Goal: Task Accomplishment & Management: Complete application form

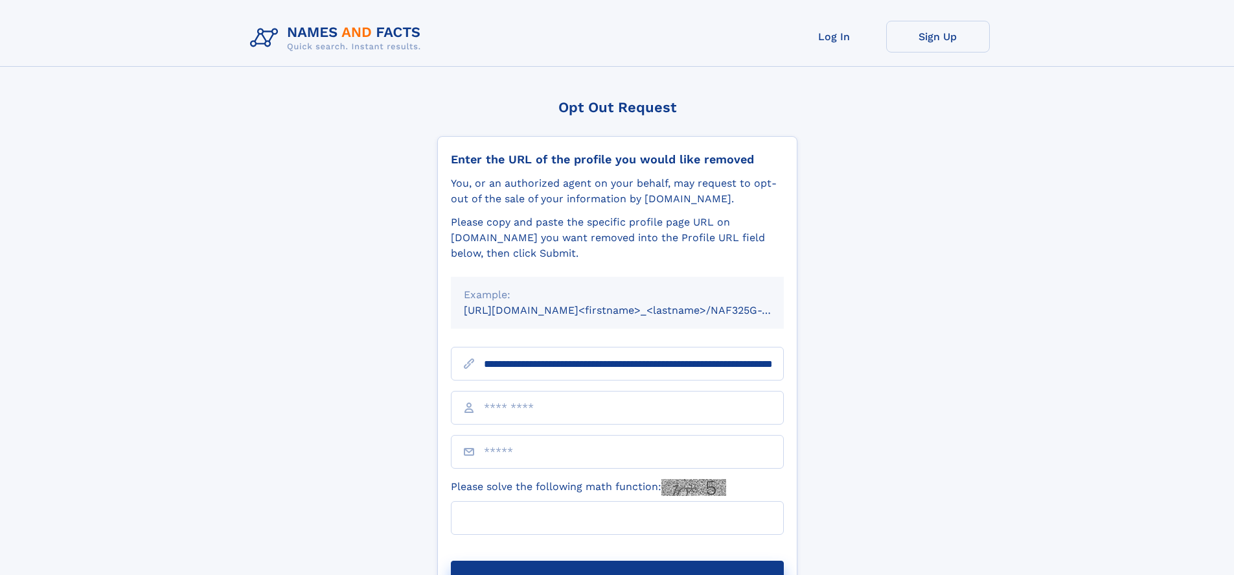
scroll to position [0, 135]
type input "**********"
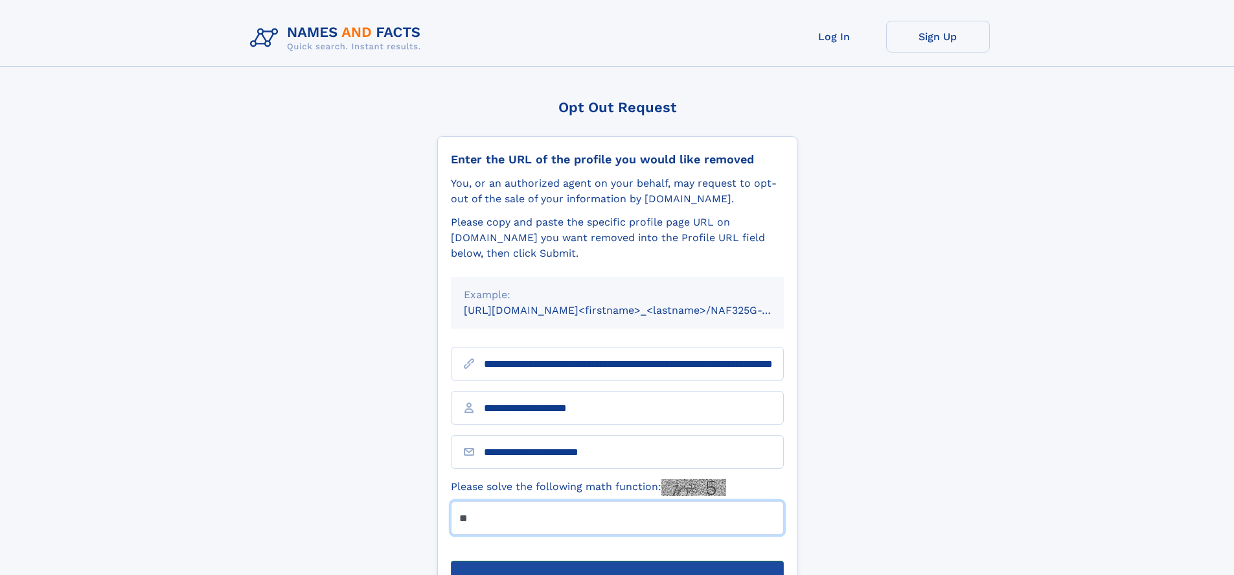
type input "**"
click at [617, 560] on button "Submit Opt Out Request" at bounding box center [617, 580] width 333 height 41
